Goal: Information Seeking & Learning: Learn about a topic

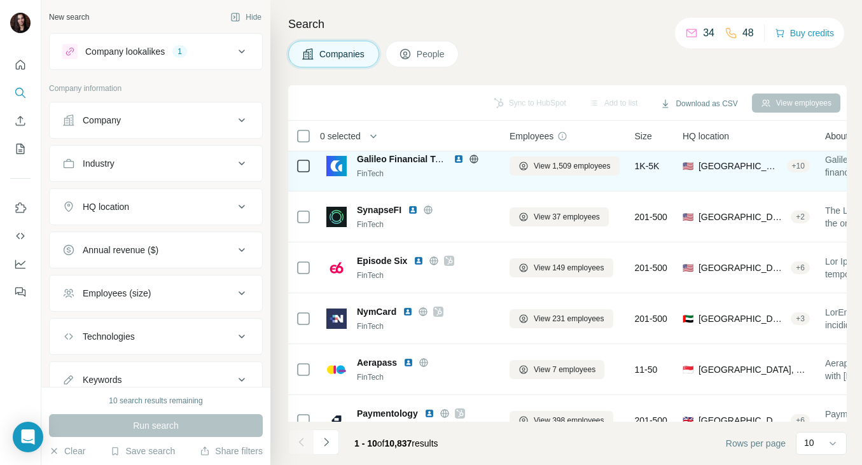
scroll to position [177, 0]
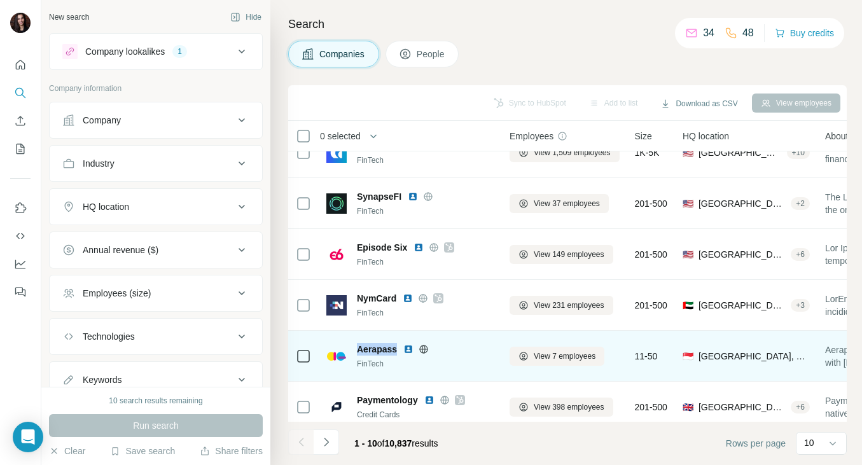
drag, startPoint x: 355, startPoint y: 348, endPoint x: 398, endPoint y: 347, distance: 43.2
click at [398, 347] on div "Aerapass FinTech" at bounding box center [410, 356] width 168 height 27
copy span "Aerapass"
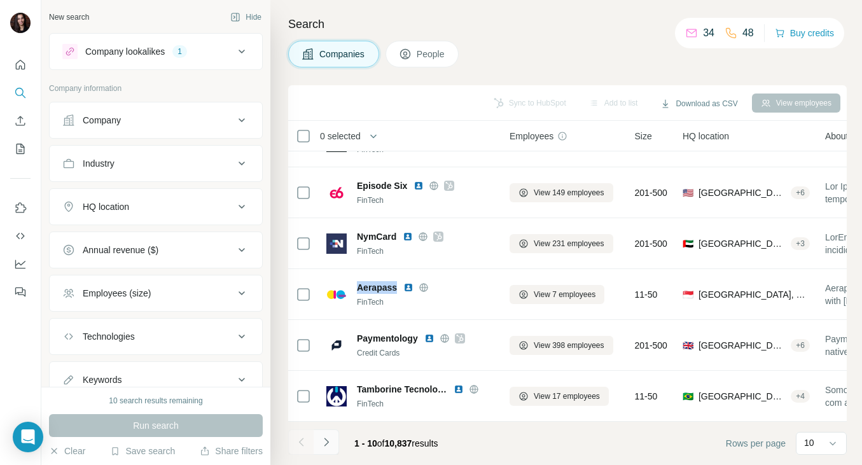
click at [327, 443] on icon "Navigate to next page" at bounding box center [326, 442] width 13 height 13
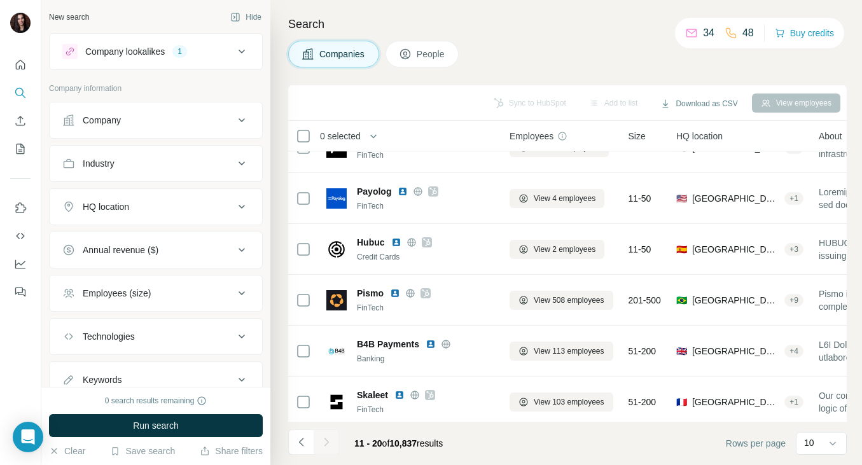
scroll to position [231, 0]
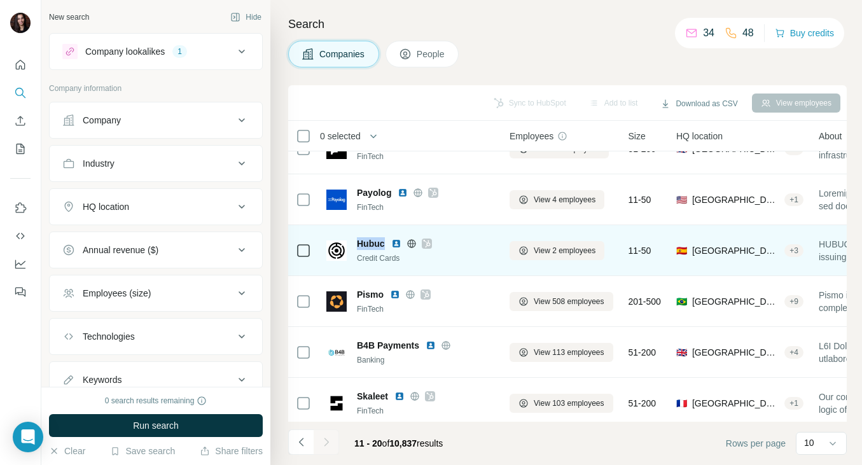
drag, startPoint x: 355, startPoint y: 240, endPoint x: 385, endPoint y: 241, distance: 29.3
click at [385, 241] on div "Hubuc Credit Cards" at bounding box center [410, 250] width 168 height 27
copy span "Hubuc"
click at [427, 243] on icon at bounding box center [426, 244] width 7 height 8
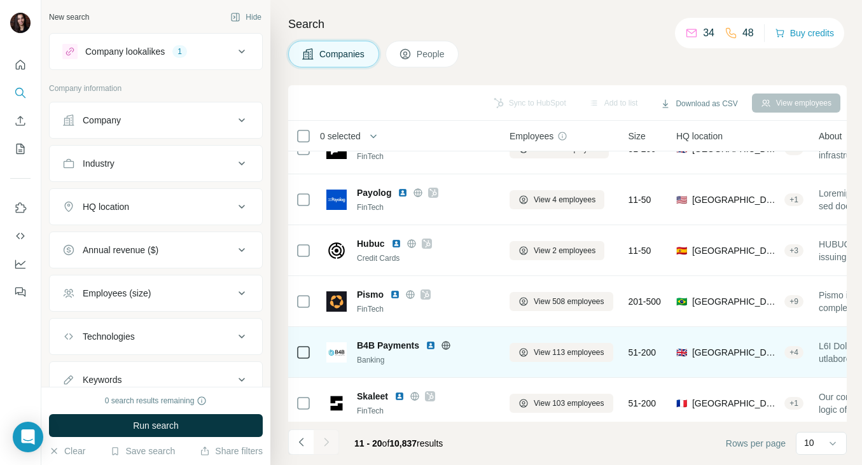
scroll to position [238, 0]
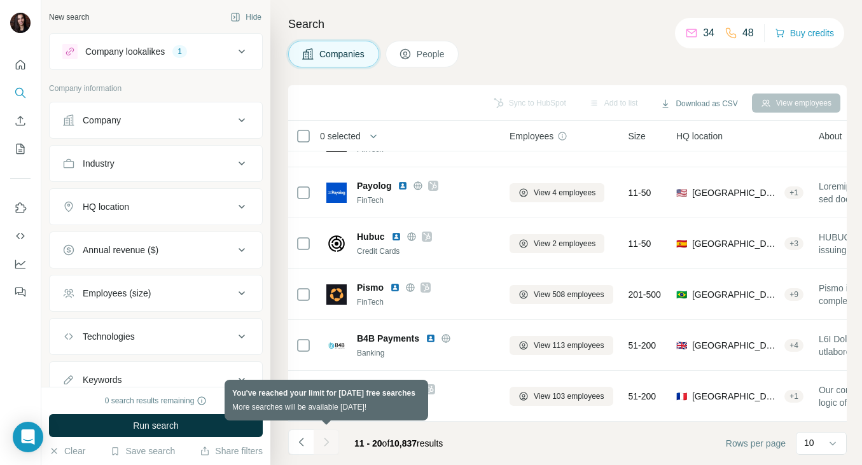
click at [329, 445] on div at bounding box center [326, 441] width 25 height 25
click at [322, 439] on div at bounding box center [326, 441] width 25 height 25
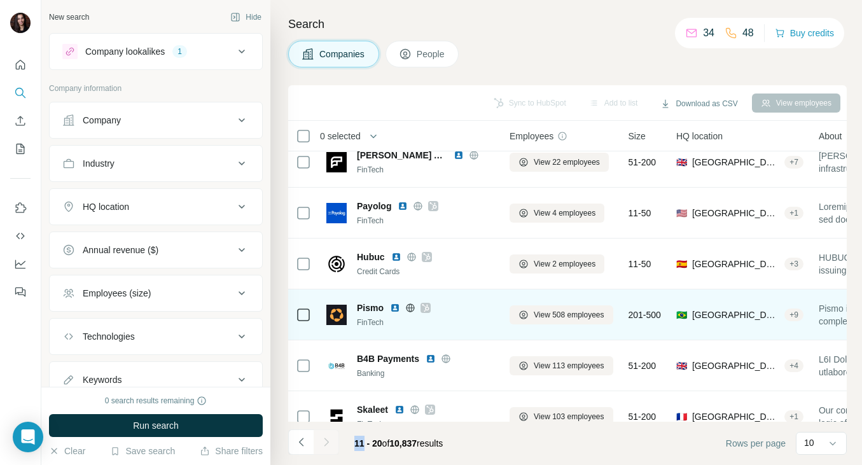
scroll to position [0, 0]
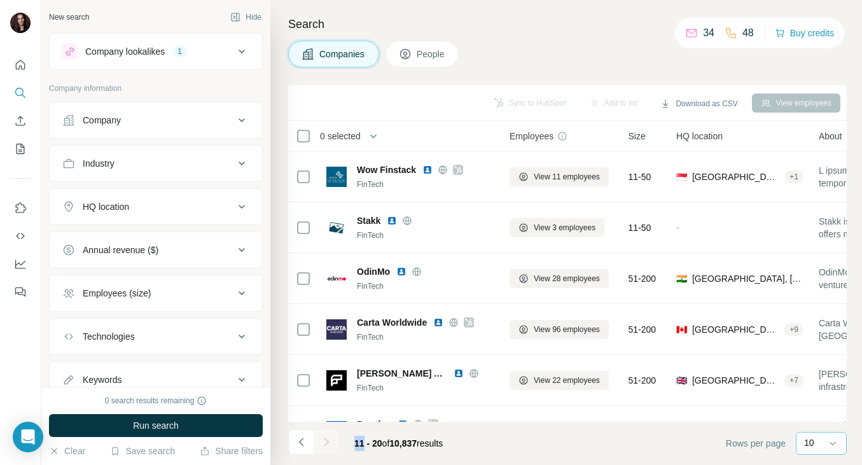
click at [819, 442] on div "10" at bounding box center [820, 442] width 32 height 13
click at [818, 338] on div "60" at bounding box center [821, 345] width 45 height 23
